Goal: Task Accomplishment & Management: Manage account settings

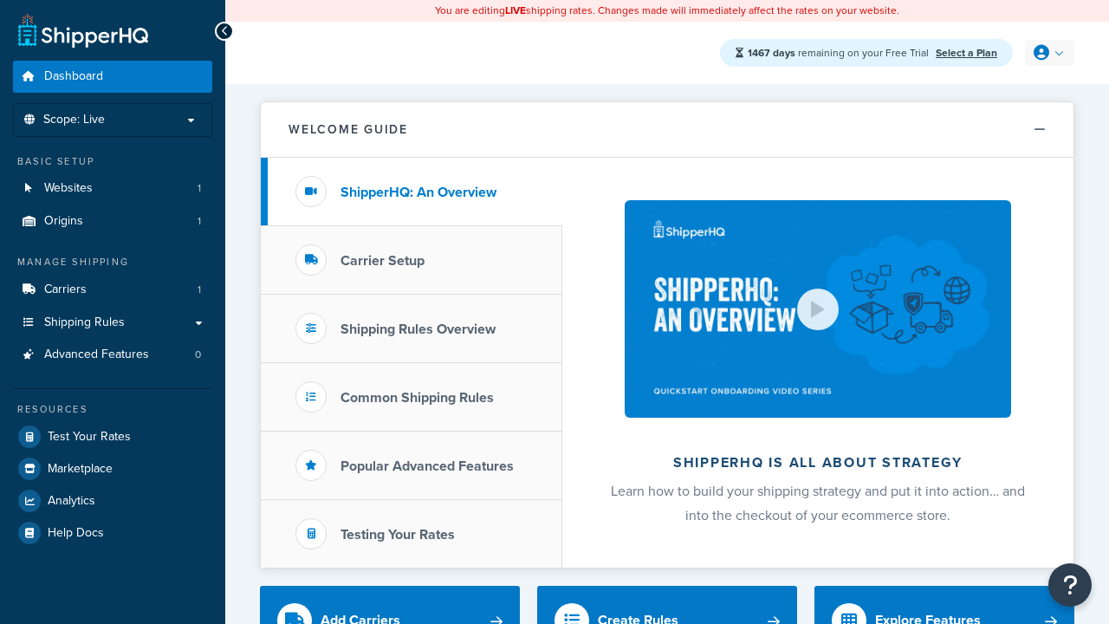
click at [1048, 53] on icon at bounding box center [1042, 53] width 16 height 16
click at [0, 0] on span "My Profile" at bounding box center [0, 0] width 0 height 0
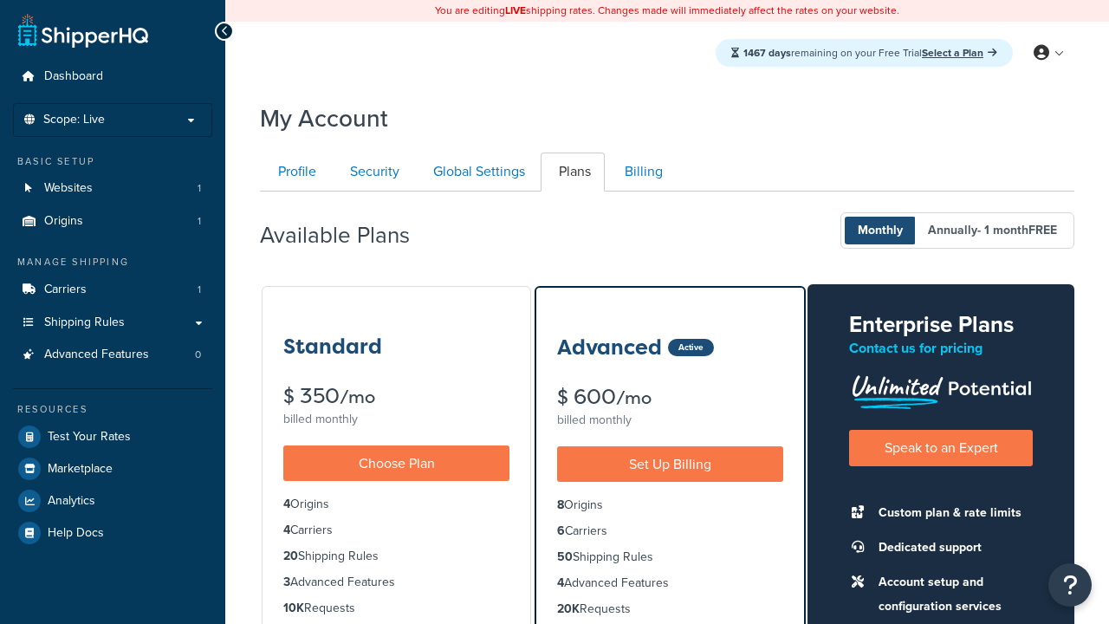
scroll to position [153, 0]
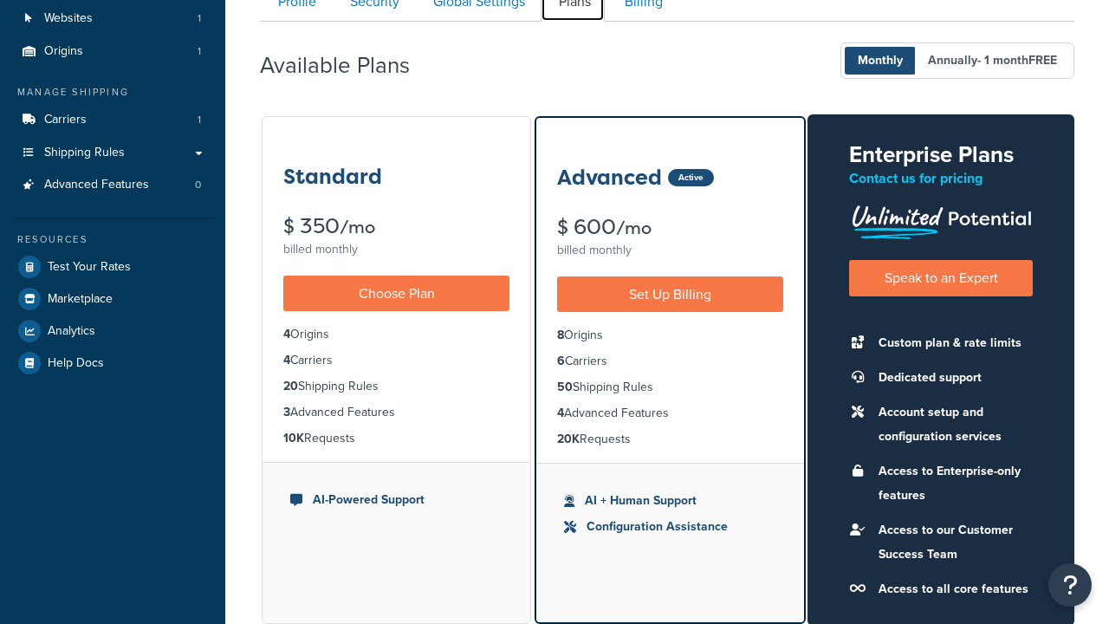
click at [573, 19] on link "Plans" at bounding box center [573, 2] width 64 height 39
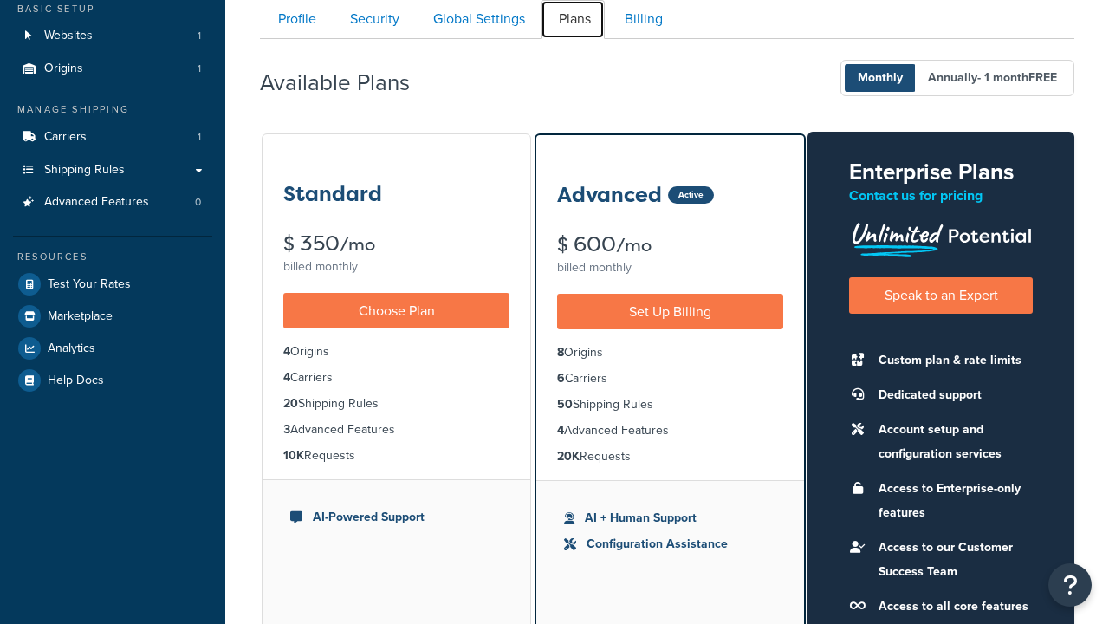
scroll to position [0, 0]
click at [373, 19] on link "Security" at bounding box center [372, 19] width 81 height 39
